Goal: Task Accomplishment & Management: Use online tool/utility

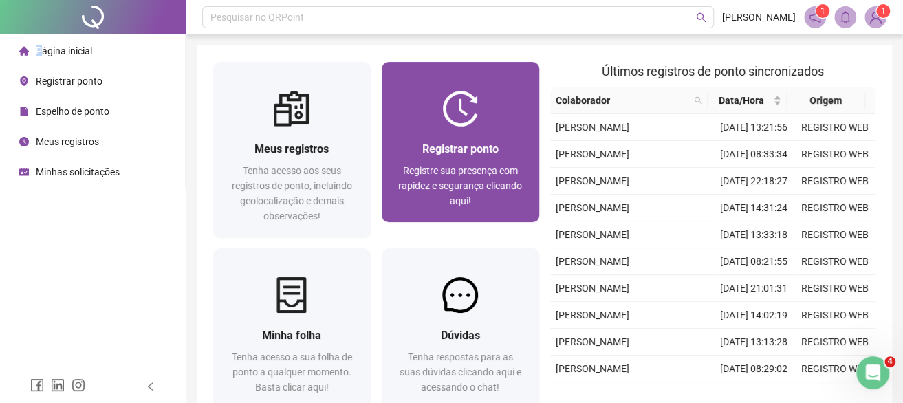
click at [446, 123] on img at bounding box center [460, 109] width 36 height 36
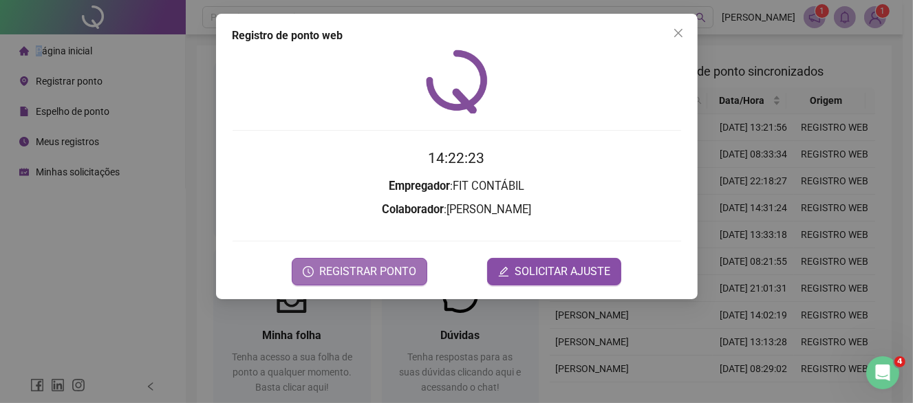
click at [388, 266] on span "REGISTRAR PONTO" at bounding box center [367, 271] width 97 height 17
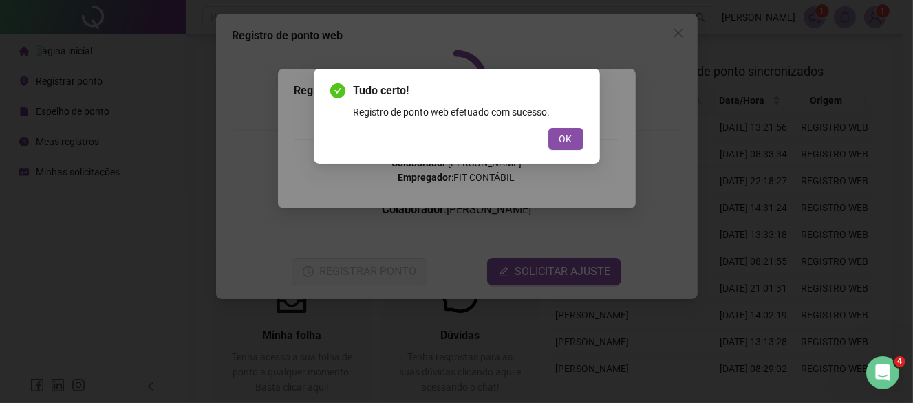
click at [560, 135] on span "OK" at bounding box center [565, 138] width 13 height 15
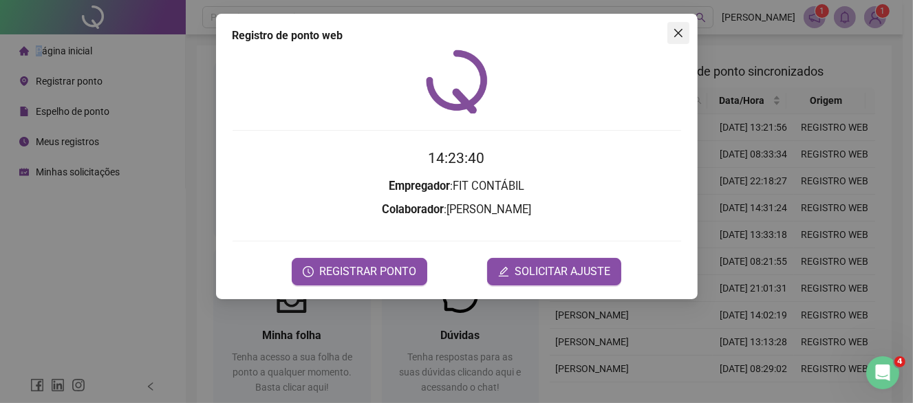
click at [681, 34] on icon "close" at bounding box center [678, 33] width 11 height 11
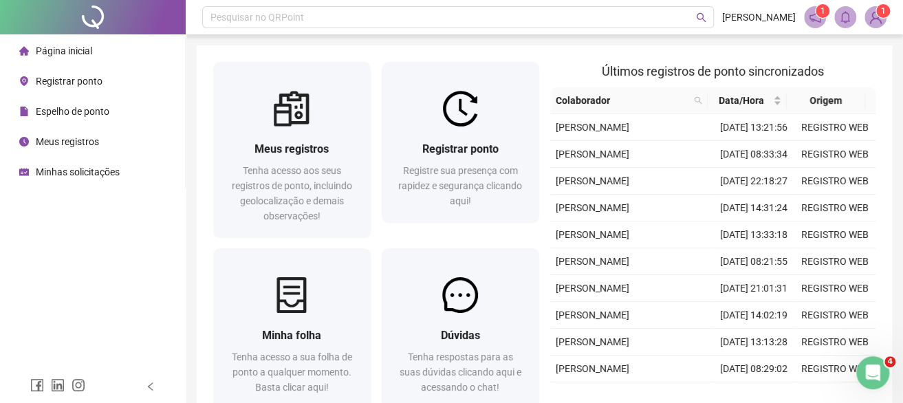
click at [81, 136] on span "Meus registros" at bounding box center [67, 141] width 63 height 11
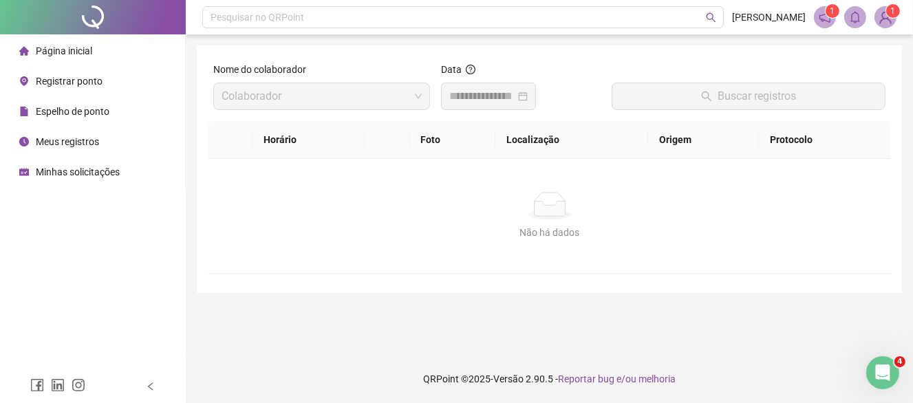
click at [80, 45] on span "Página inicial" at bounding box center [64, 50] width 56 height 11
